Goal: Browse casually: Explore the website without a specific task or goal

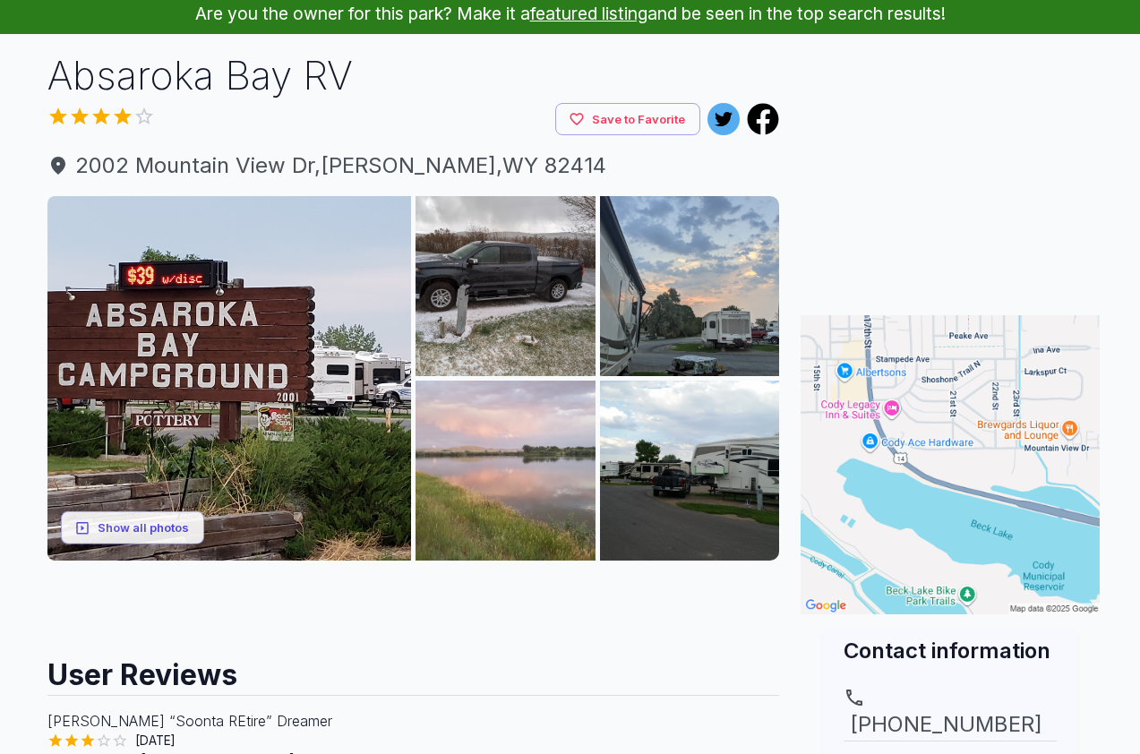
scroll to position [90, 0]
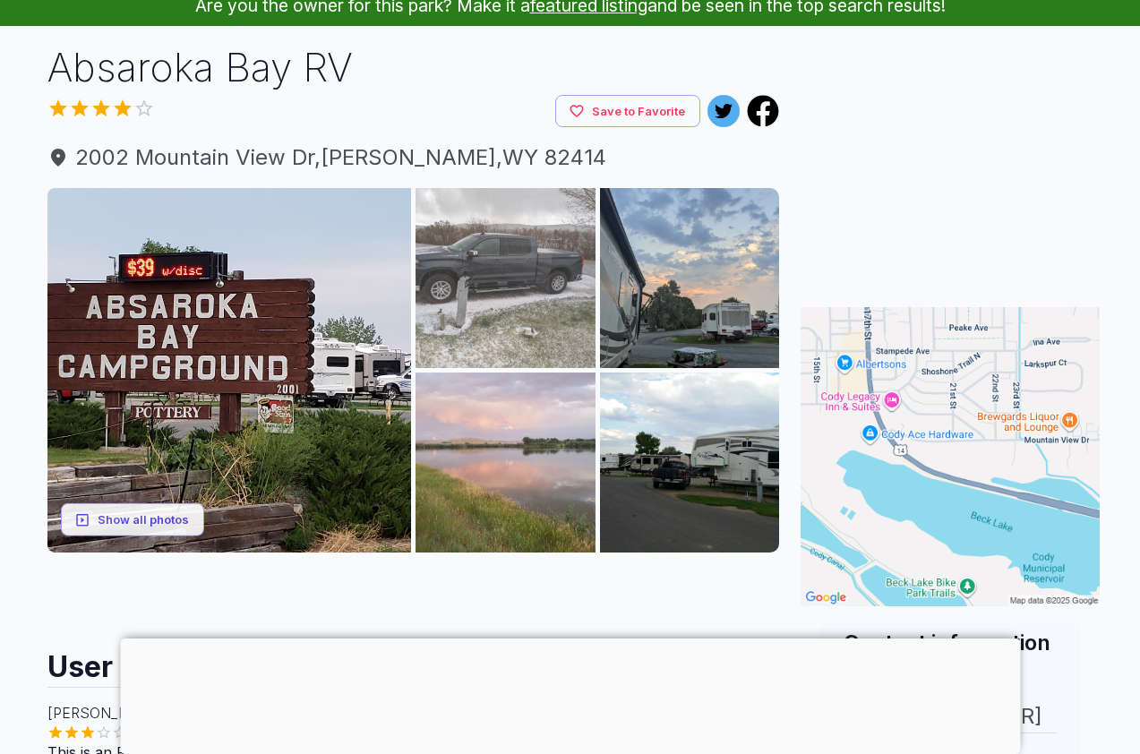
click at [532, 262] on img at bounding box center [506, 278] width 180 height 180
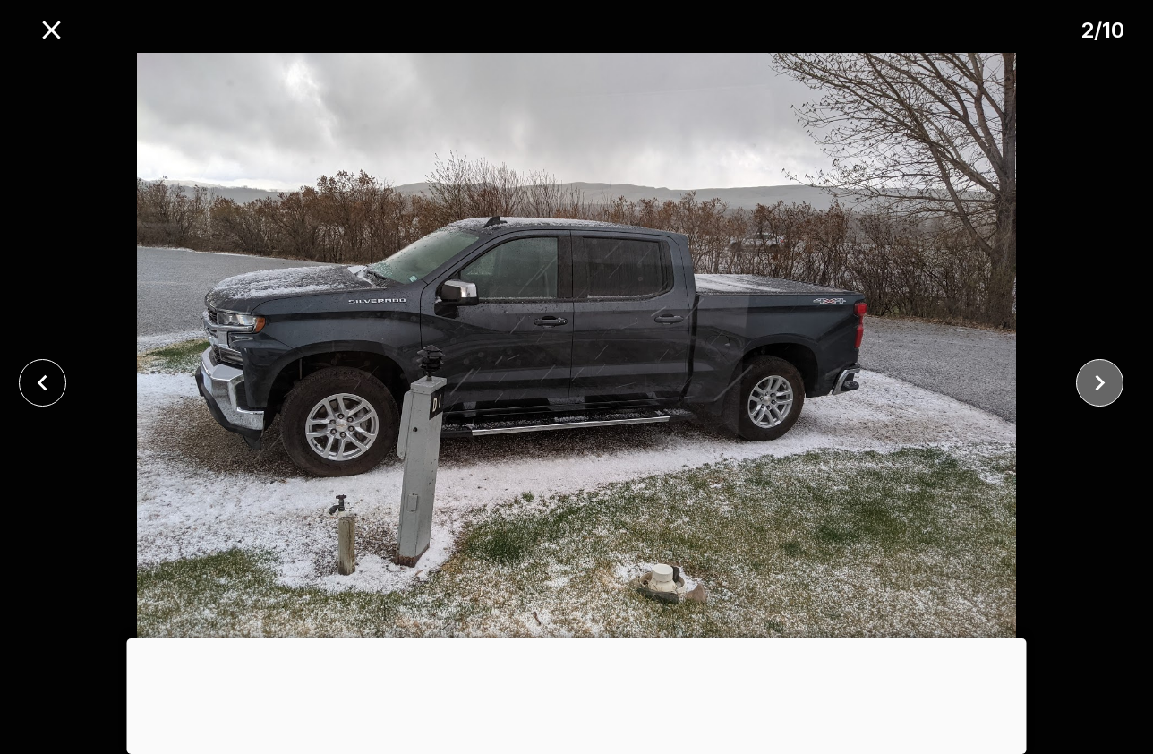
click at [1110, 377] on icon "close" at bounding box center [1100, 382] width 31 height 31
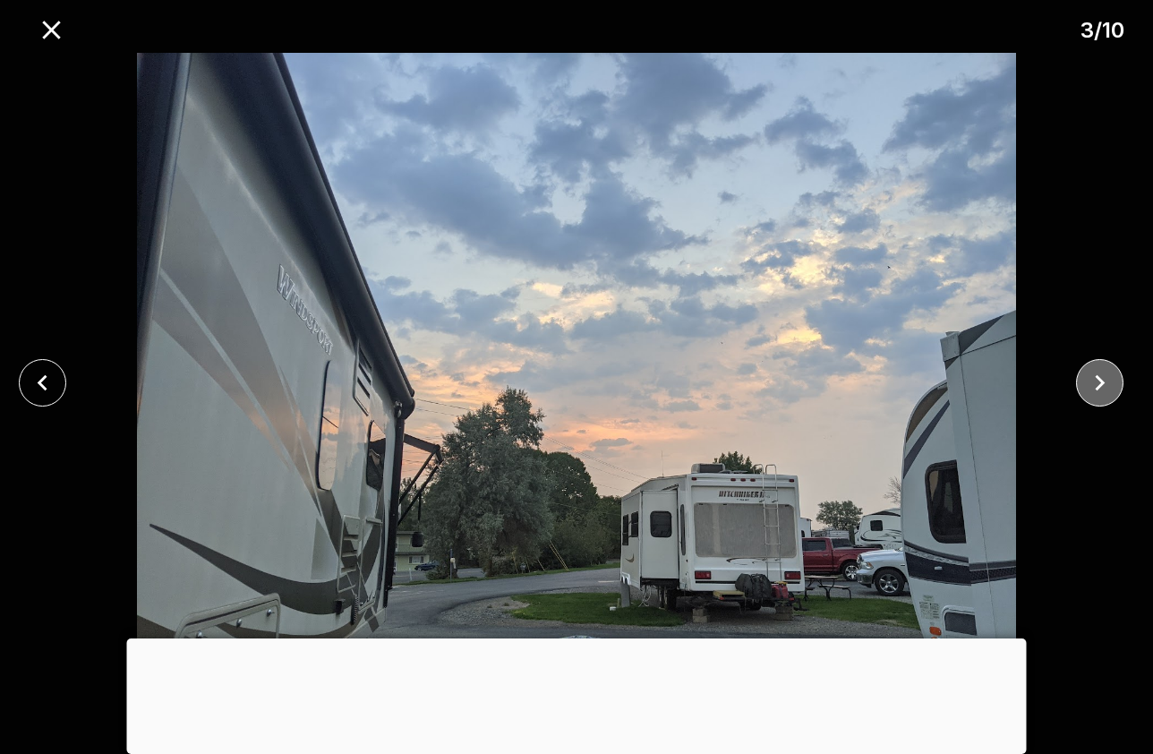
click at [1110, 377] on icon "close" at bounding box center [1100, 382] width 31 height 31
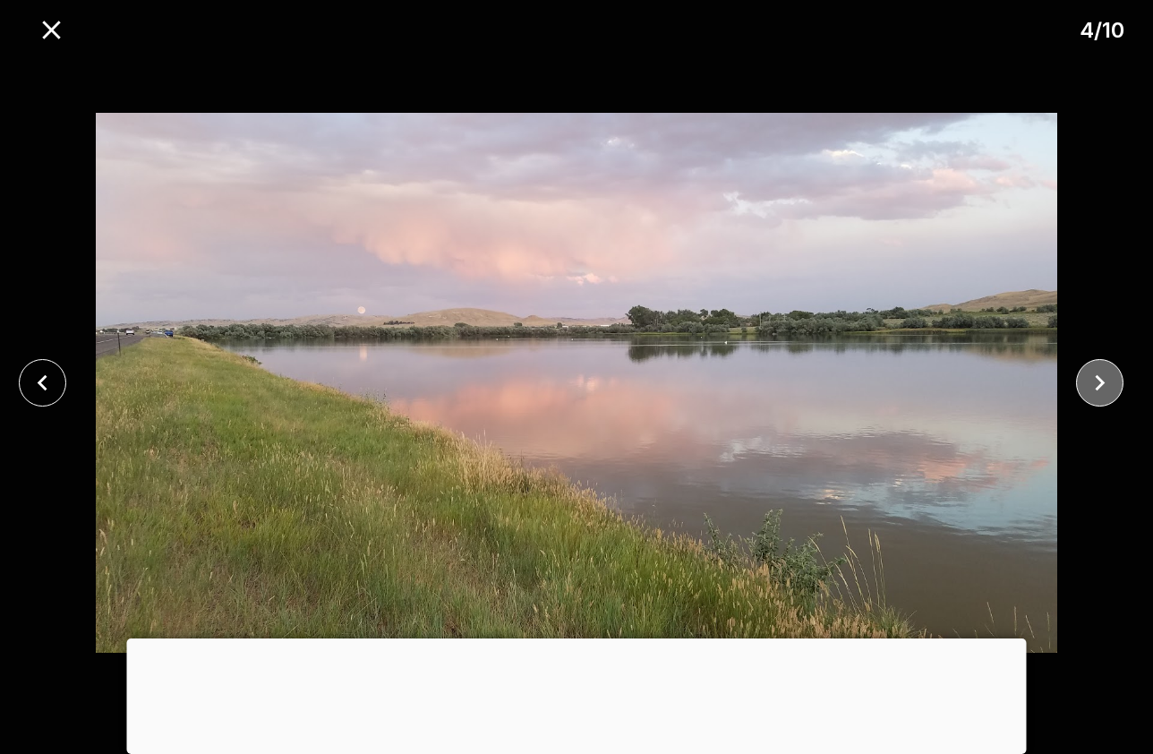
click at [1114, 385] on icon "close" at bounding box center [1100, 382] width 31 height 31
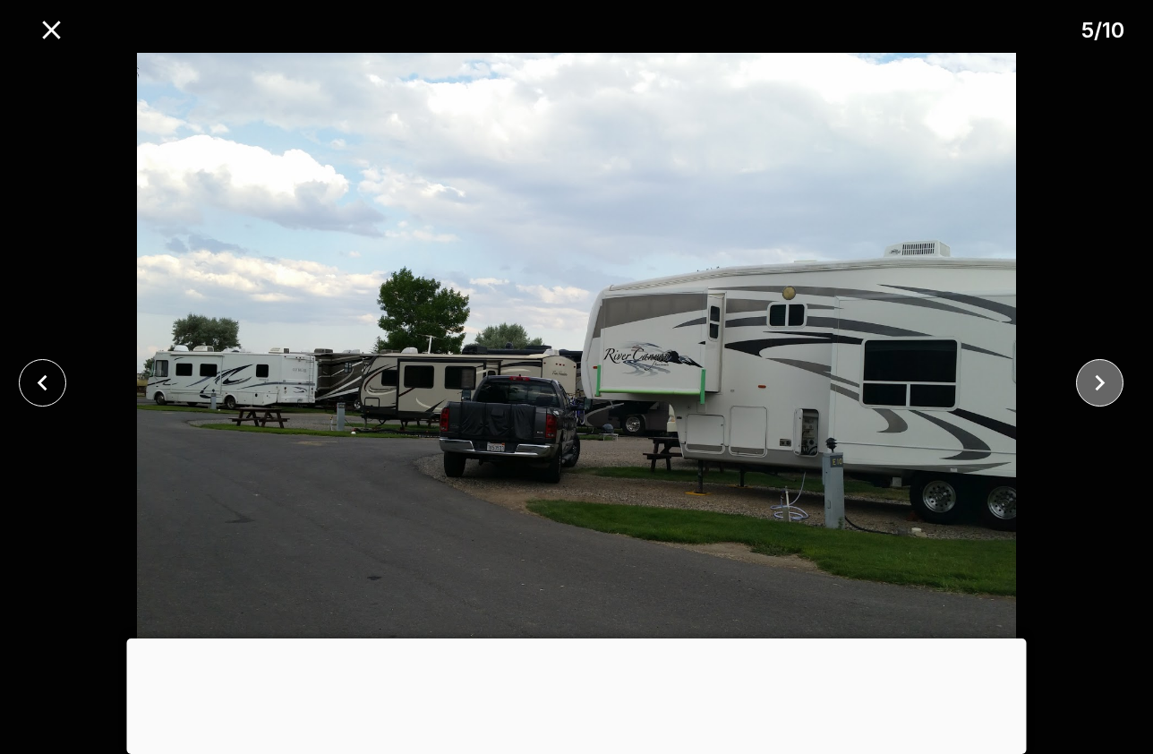
click at [1109, 386] on icon "close" at bounding box center [1100, 382] width 31 height 31
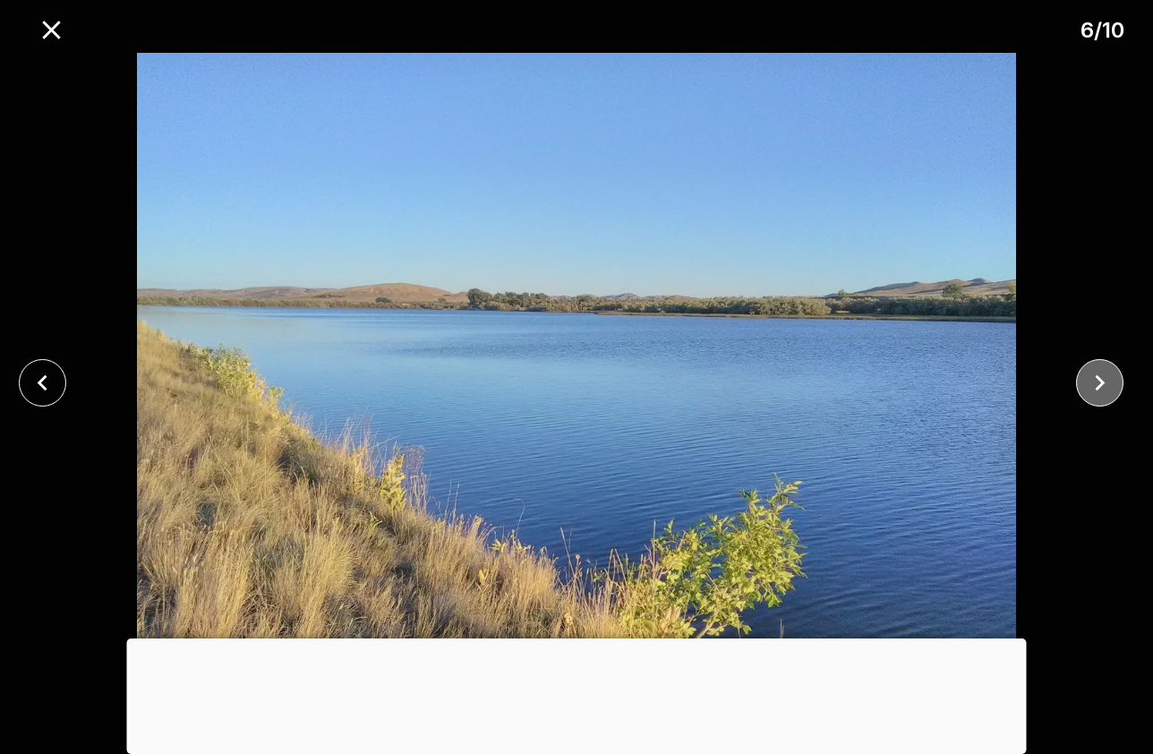
click at [1109, 386] on icon "close" at bounding box center [1100, 382] width 31 height 31
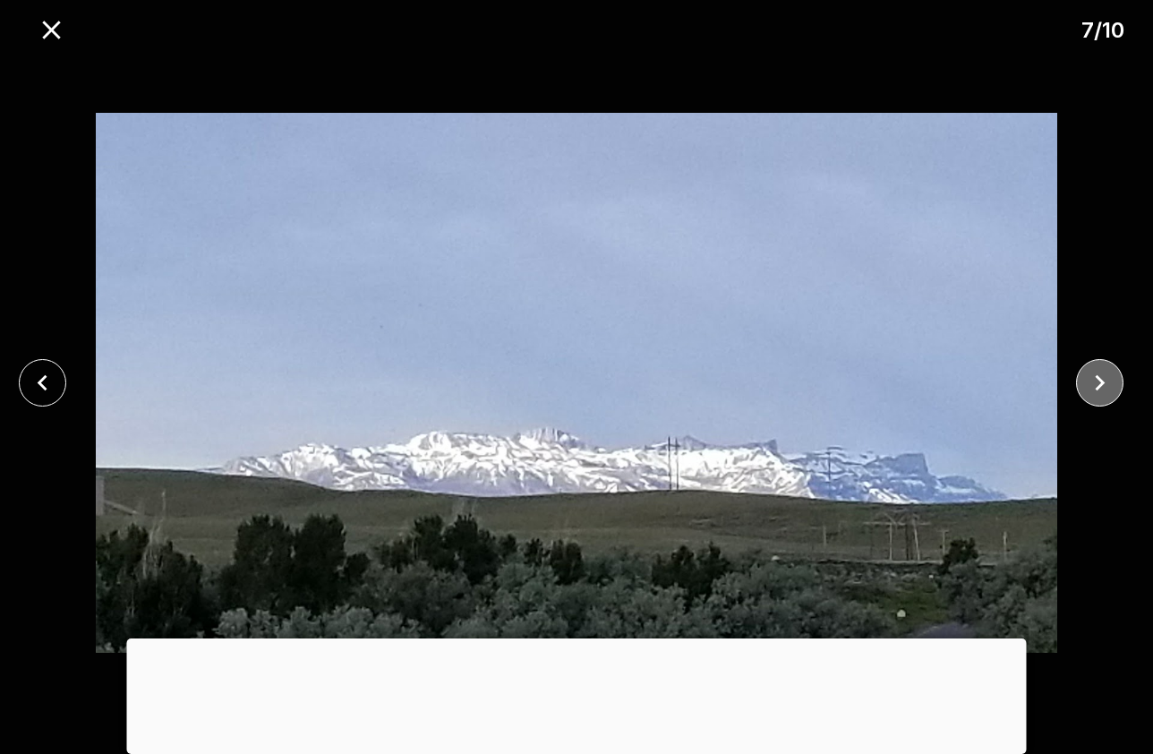
click at [1088, 394] on icon "close" at bounding box center [1100, 382] width 31 height 31
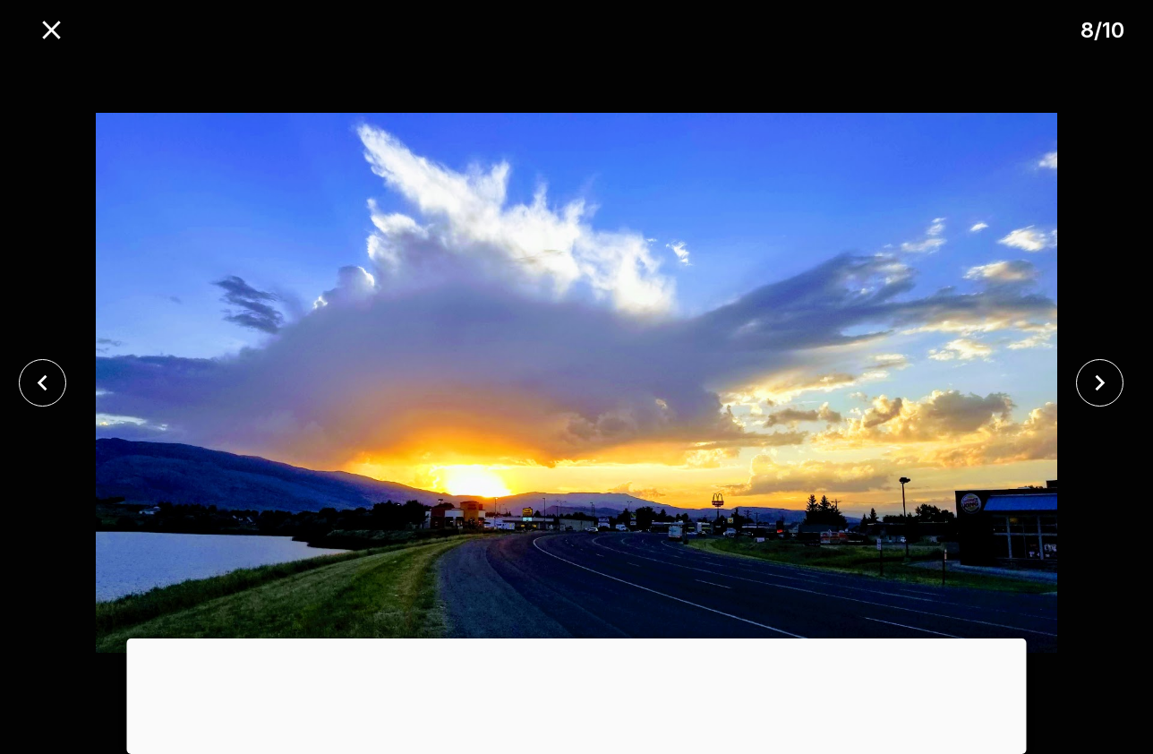
click at [1002, 545] on img at bounding box center [576, 383] width 961 height 660
click at [1098, 379] on icon "close" at bounding box center [1100, 383] width 10 height 16
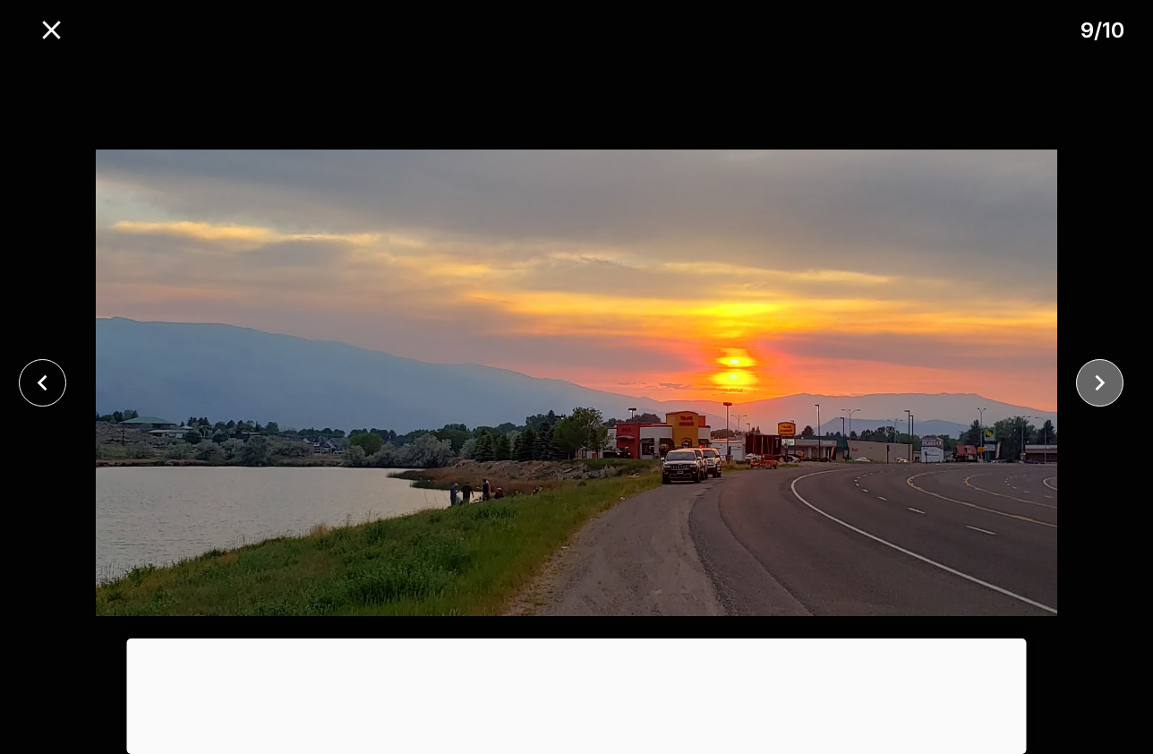
click at [1100, 376] on icon "close" at bounding box center [1100, 382] width 31 height 31
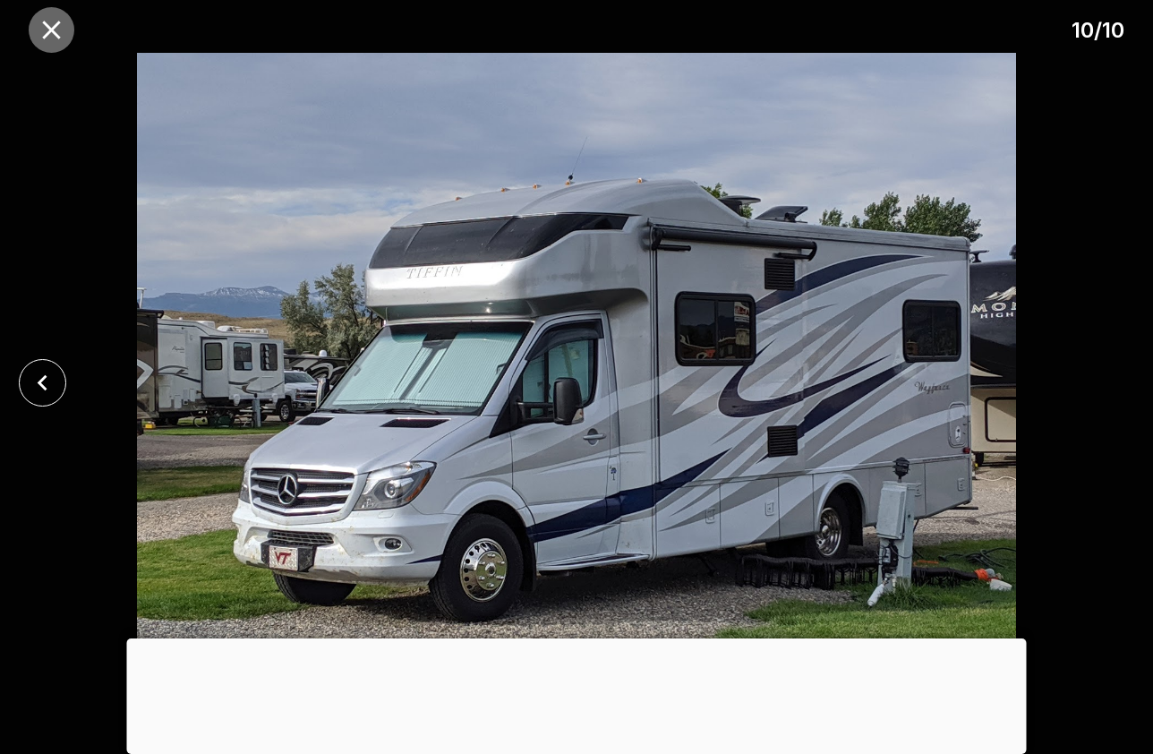
click at [48, 26] on icon "close" at bounding box center [51, 30] width 18 height 18
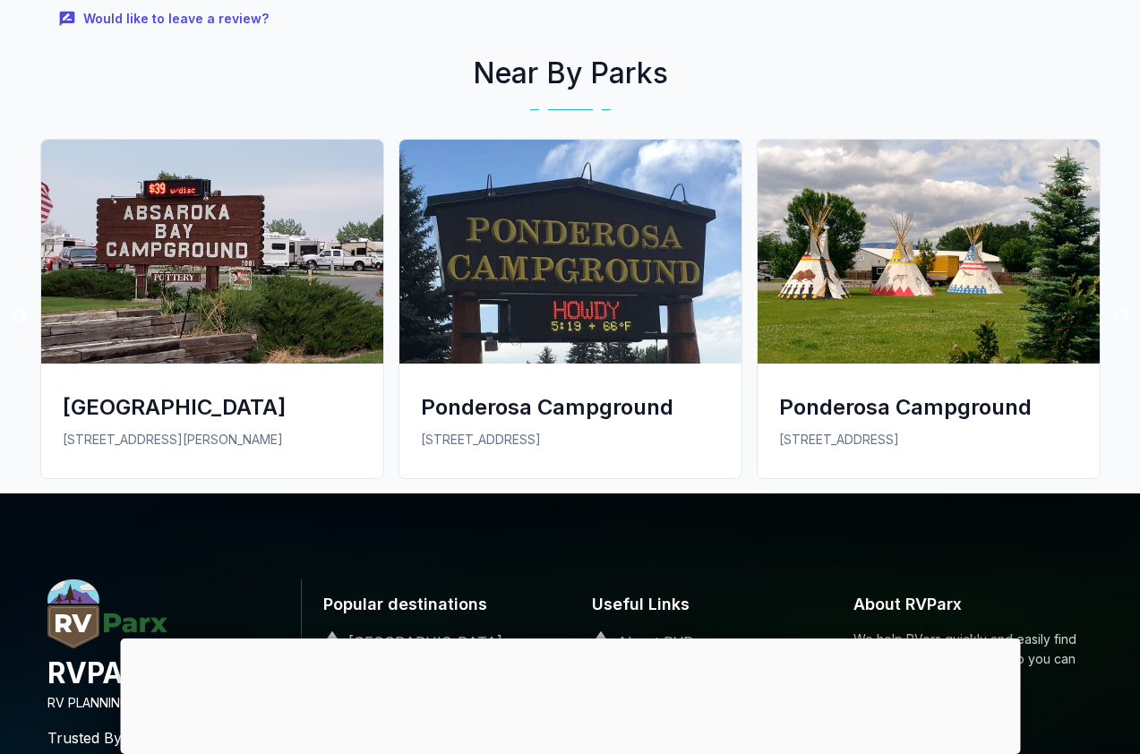
scroll to position [1186, 0]
